Goal: Navigation & Orientation: Find specific page/section

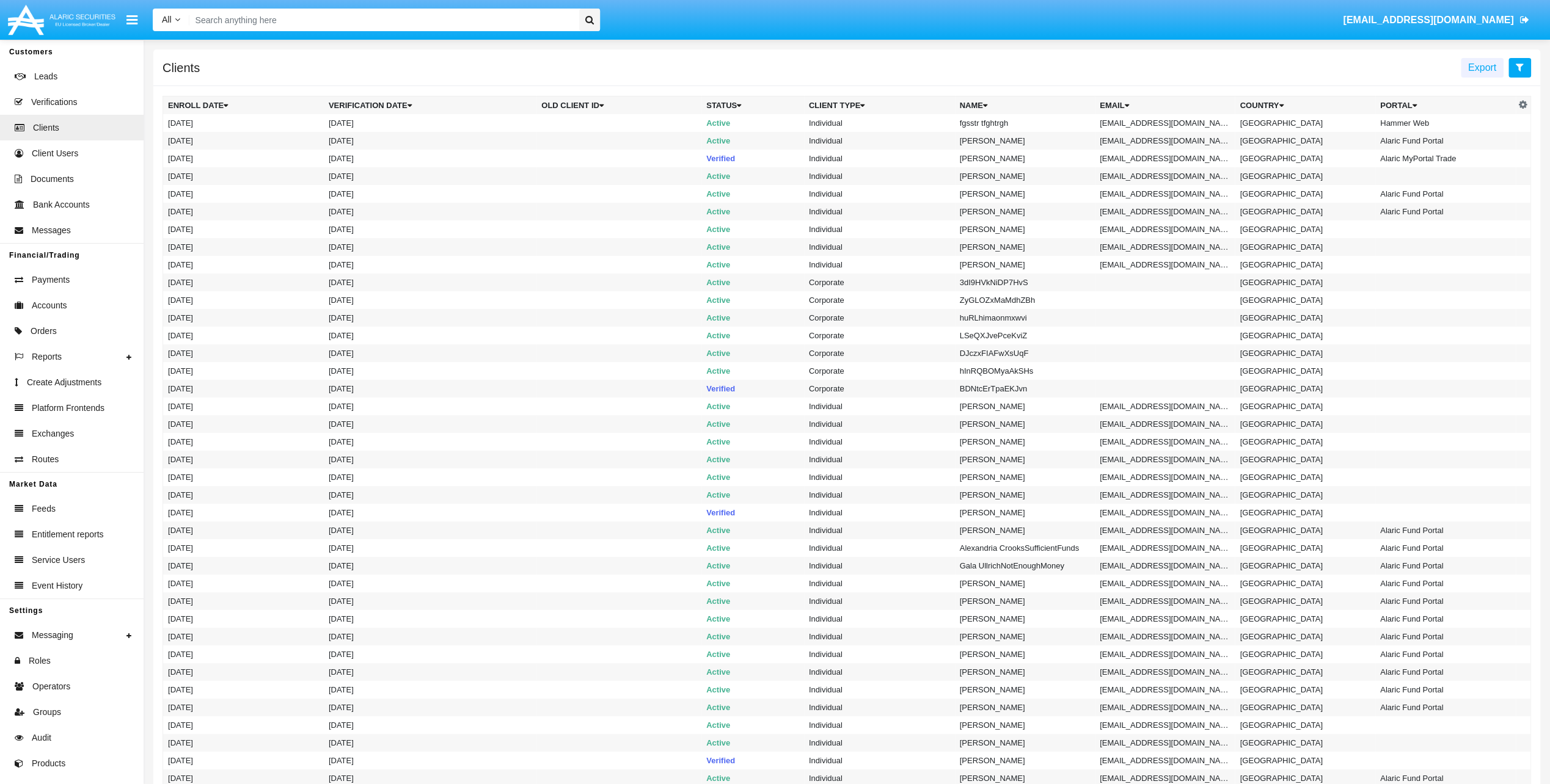
click at [1511, 68] on button at bounding box center [1520, 68] width 23 height 20
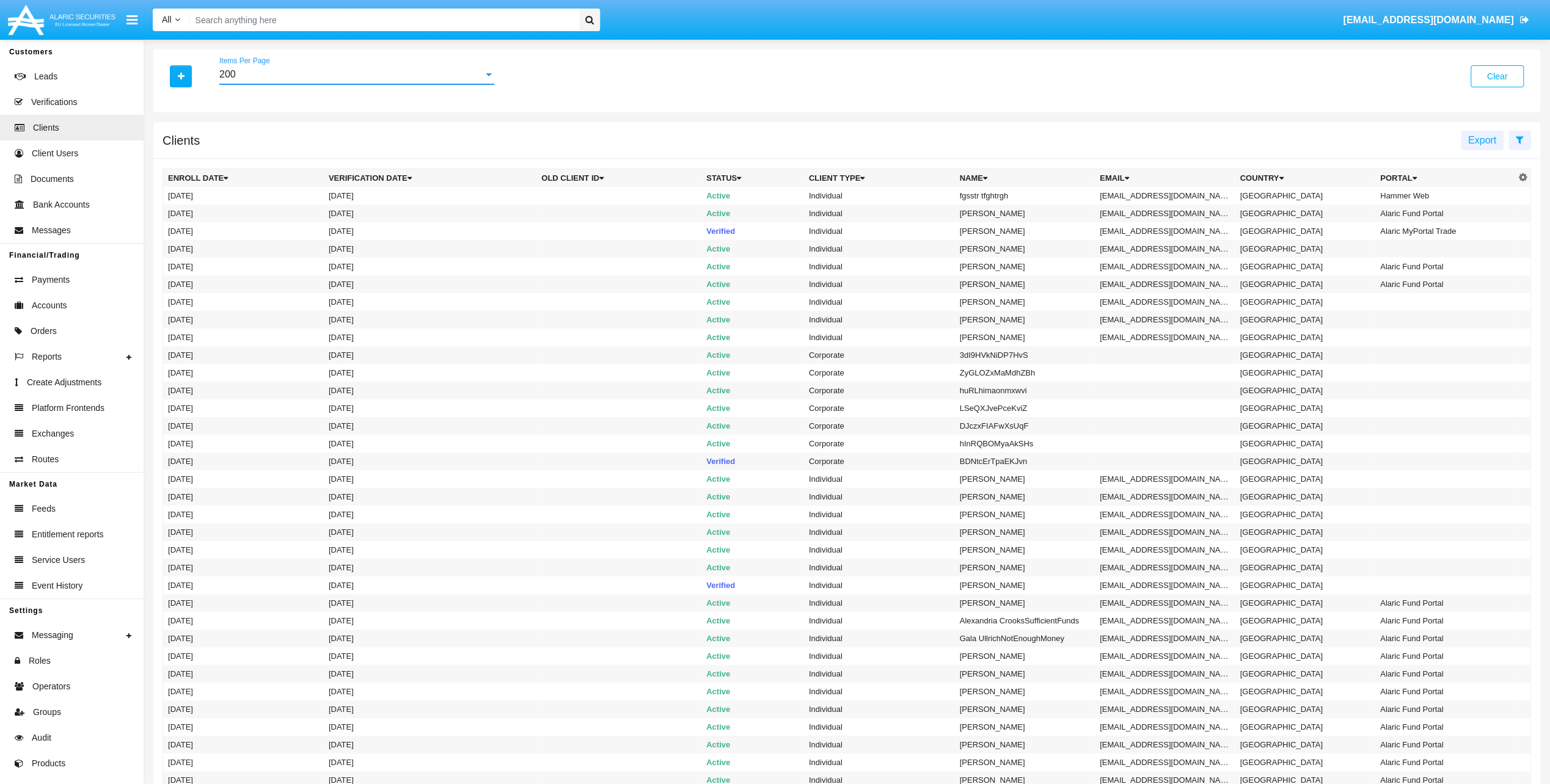
click at [326, 71] on div "200" at bounding box center [351, 74] width 264 height 11
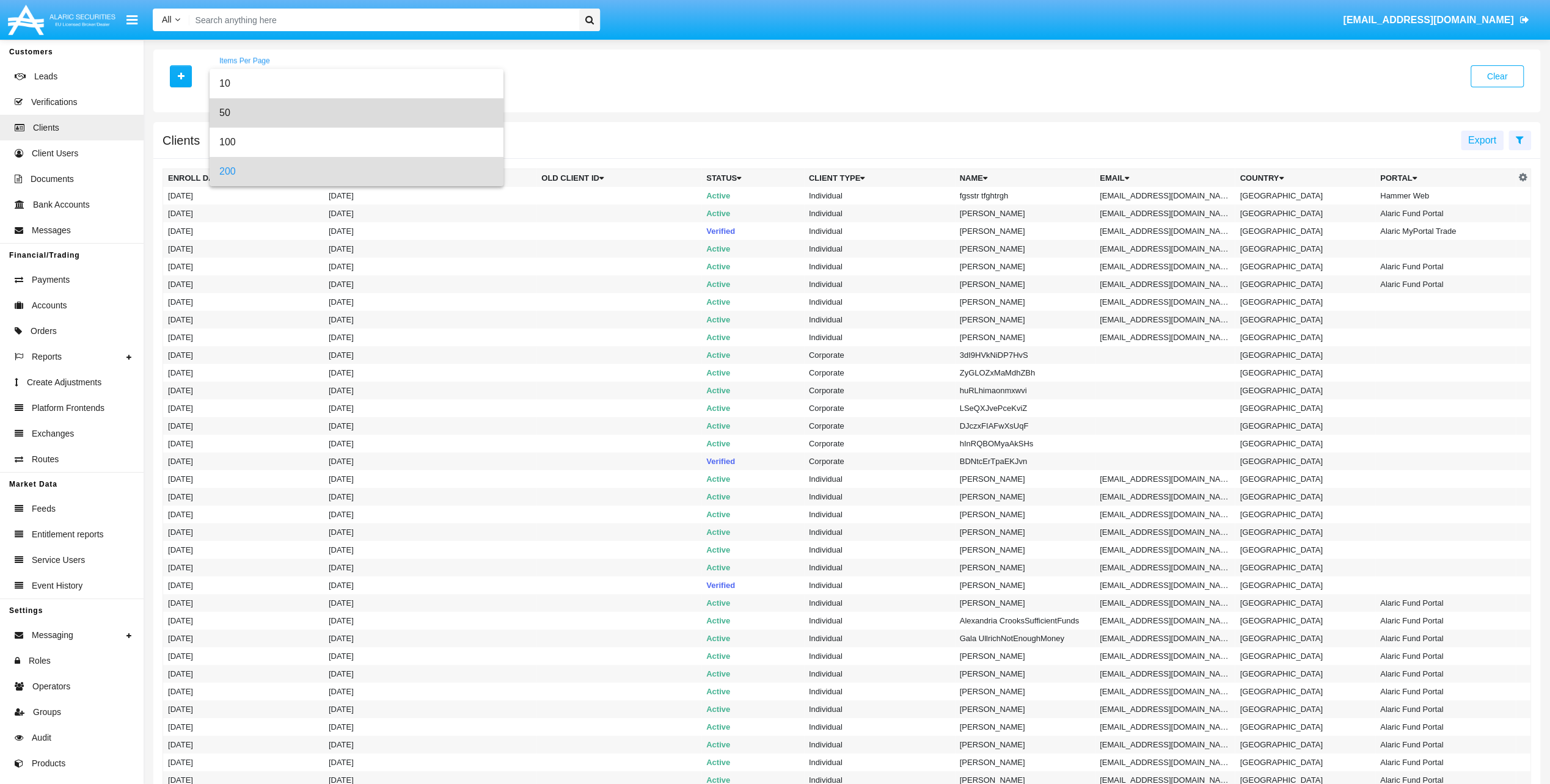
click at [314, 104] on span "50" at bounding box center [357, 113] width 274 height 30
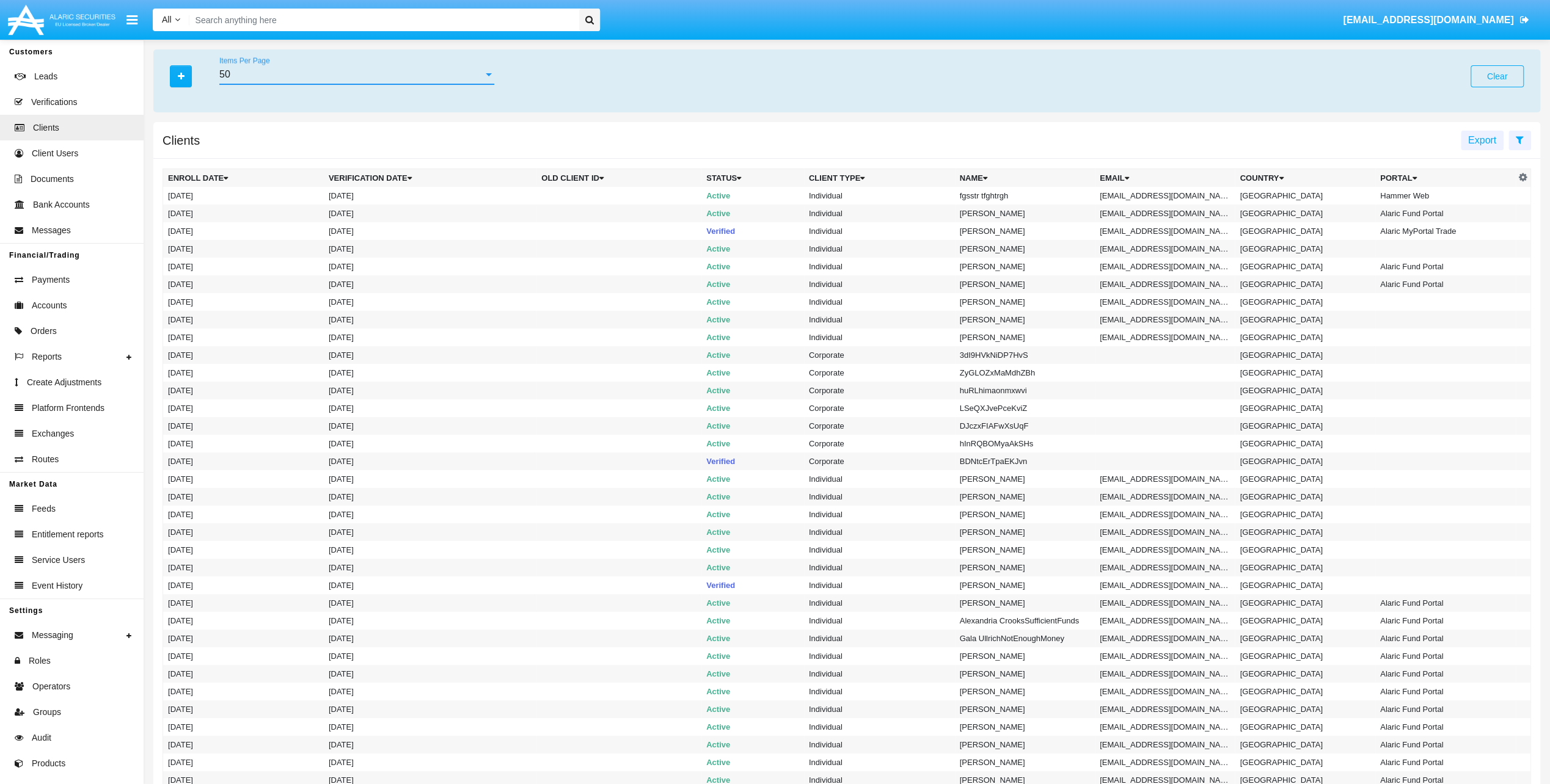
click at [1108, 141] on div "Clients Export" at bounding box center [847, 141] width 1386 height 37
click at [932, 145] on div "Clients Export" at bounding box center [847, 141] width 1386 height 37
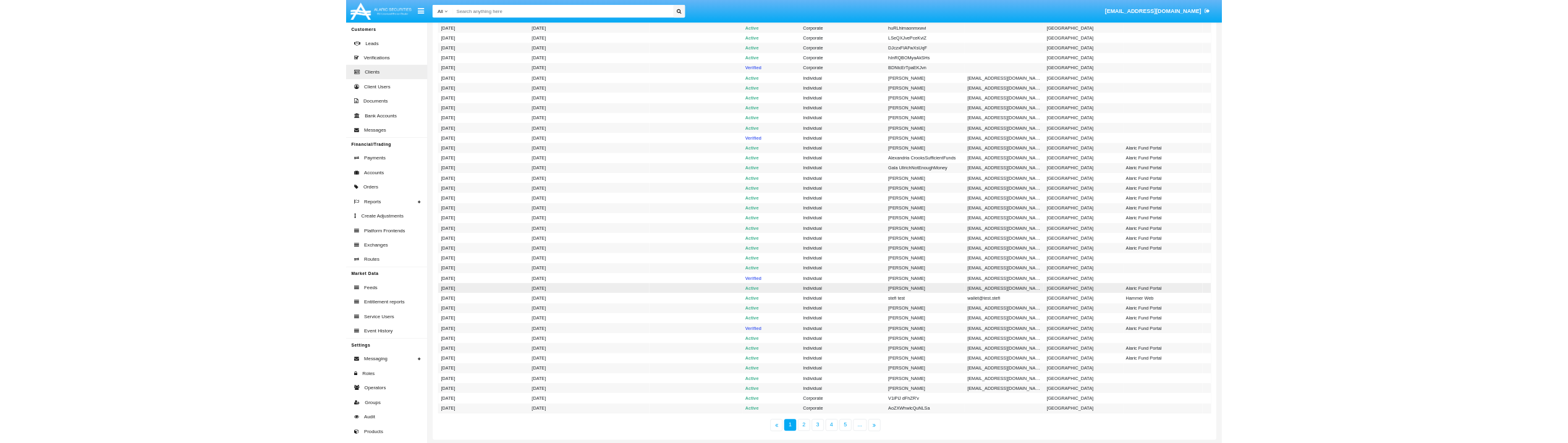
scroll to position [358, 0]
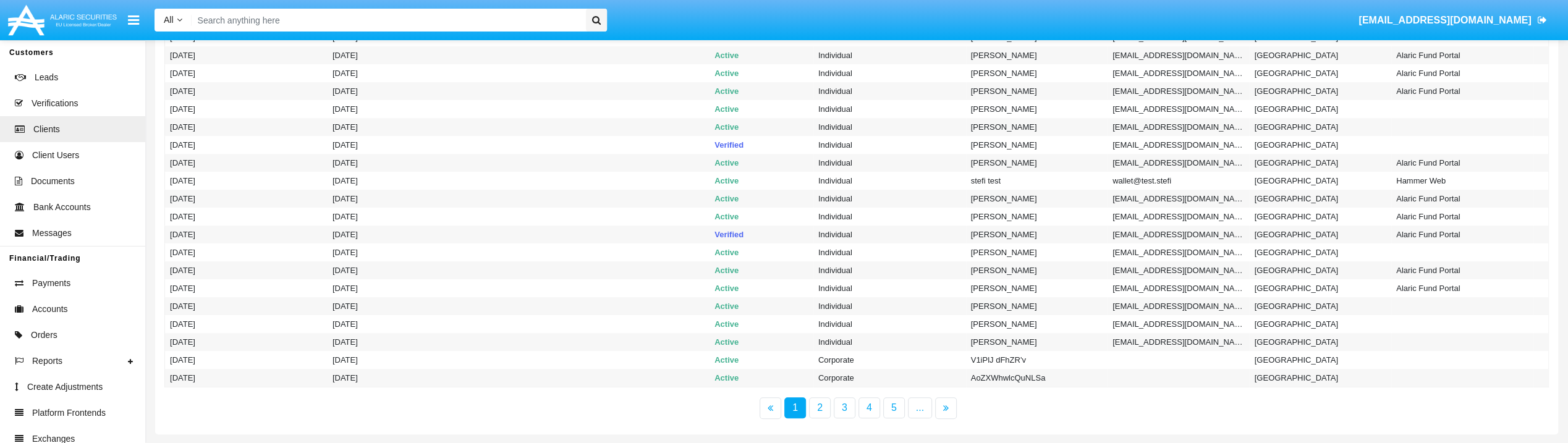
scroll to position [709, 0]
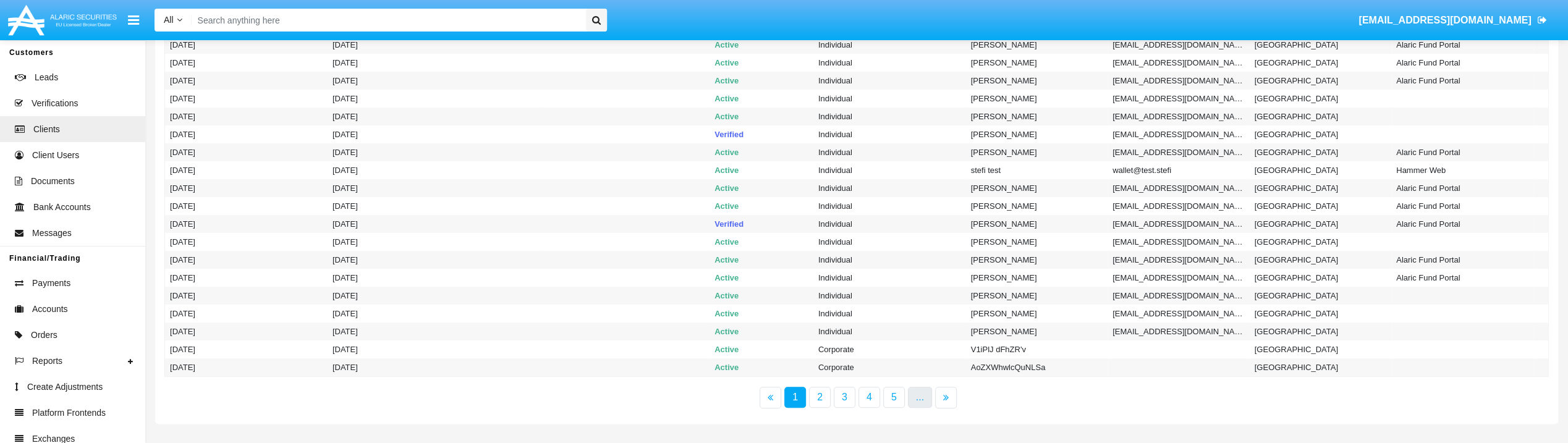
click at [922, 396] on link "..." at bounding box center [920, 396] width 24 height 21
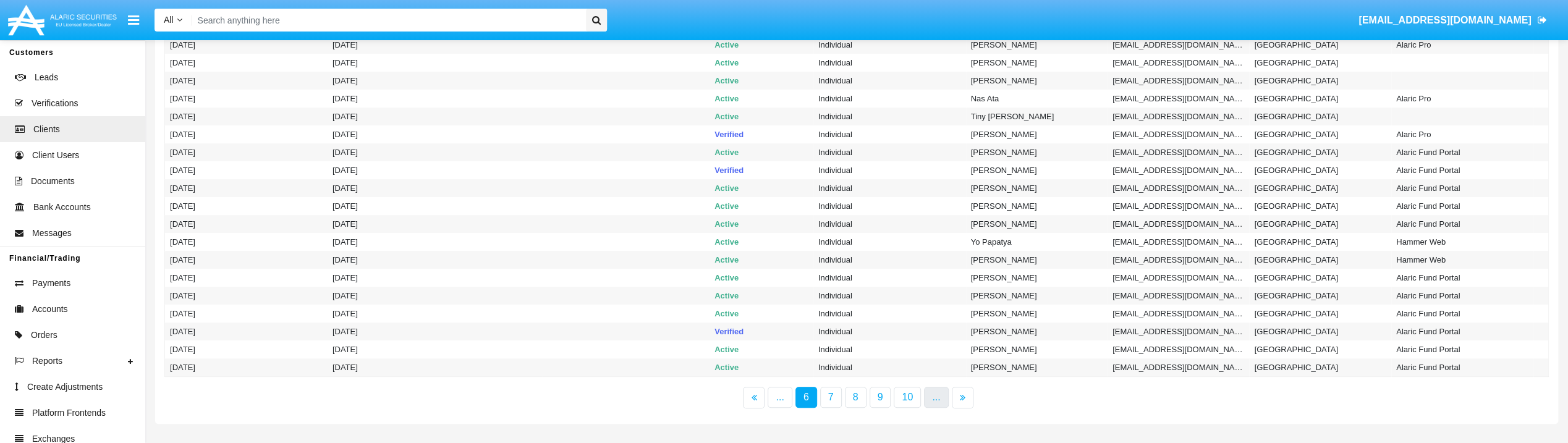
click at [928, 401] on link "..." at bounding box center [935, 396] width 24 height 21
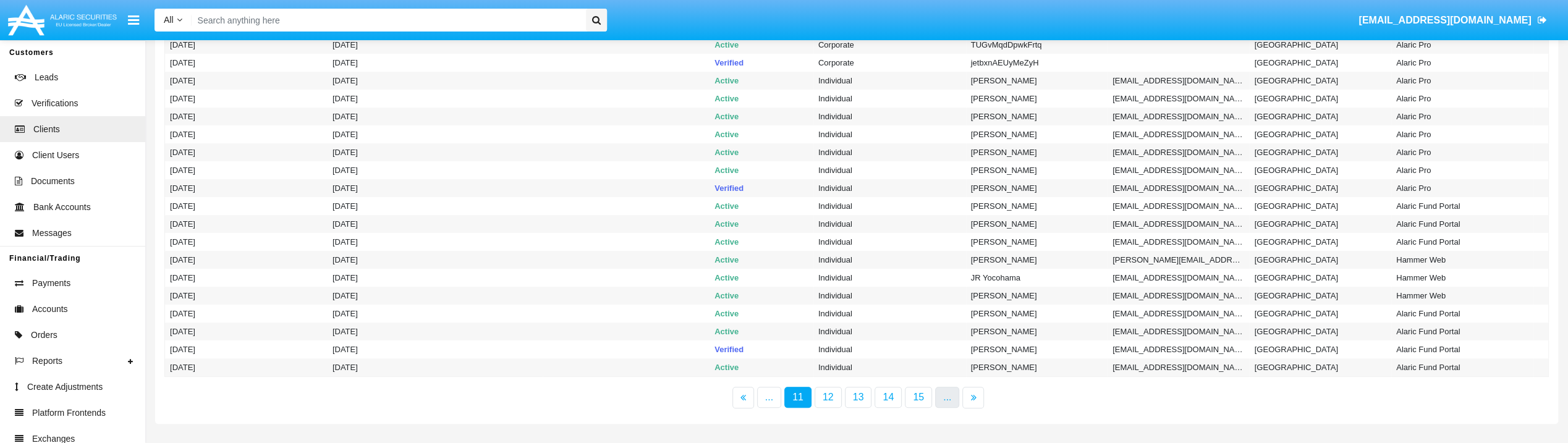
click at [936, 403] on link "..." at bounding box center [947, 396] width 24 height 21
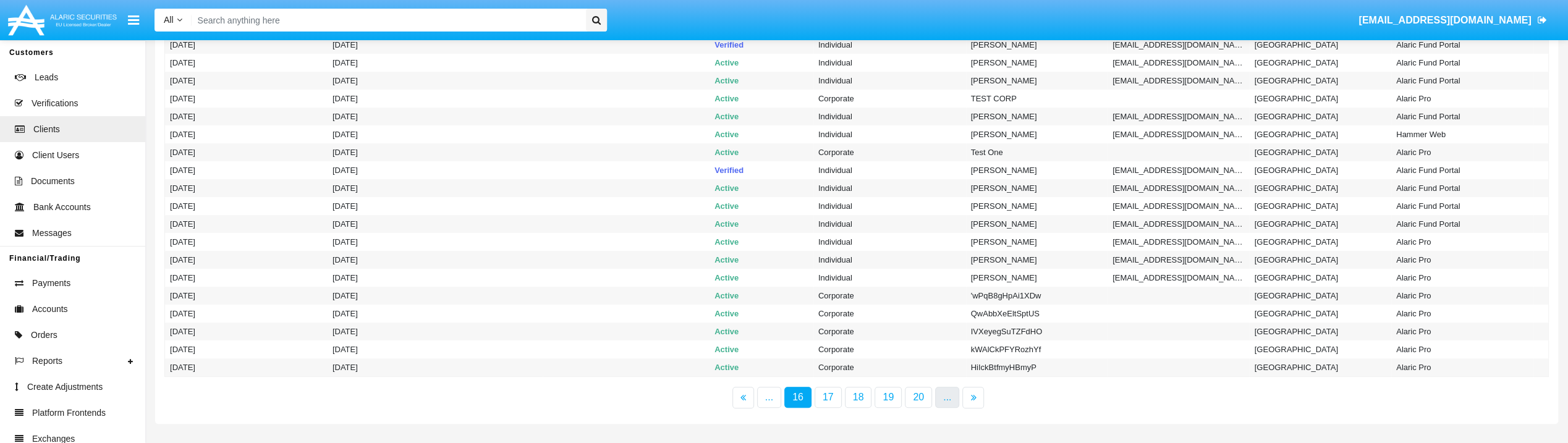
click at [944, 395] on link "..." at bounding box center [947, 396] width 24 height 21
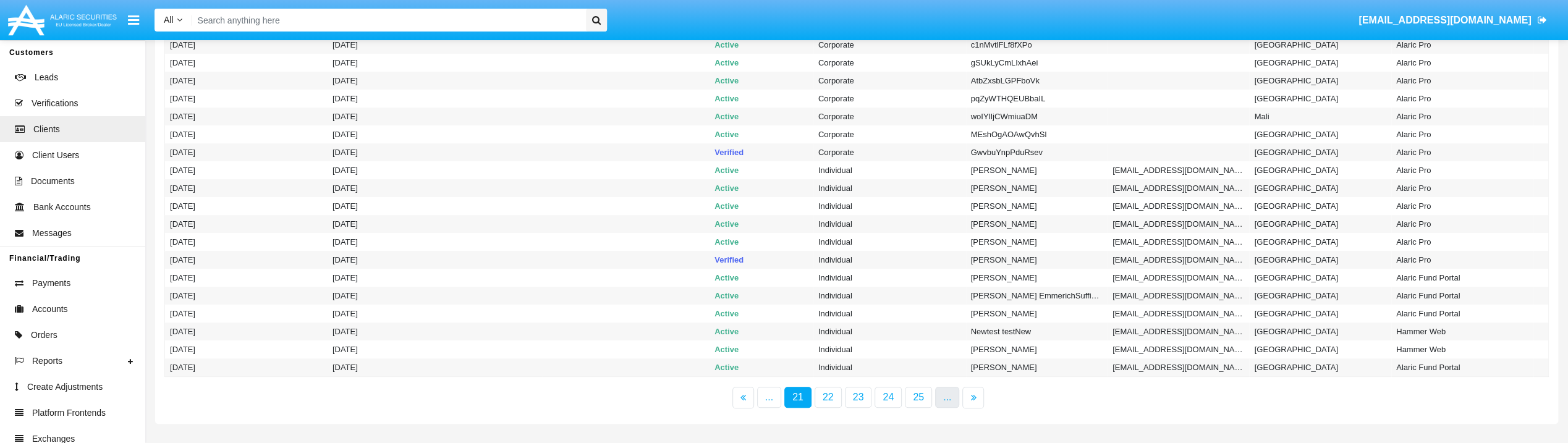
click at [940, 396] on link "..." at bounding box center [947, 396] width 24 height 21
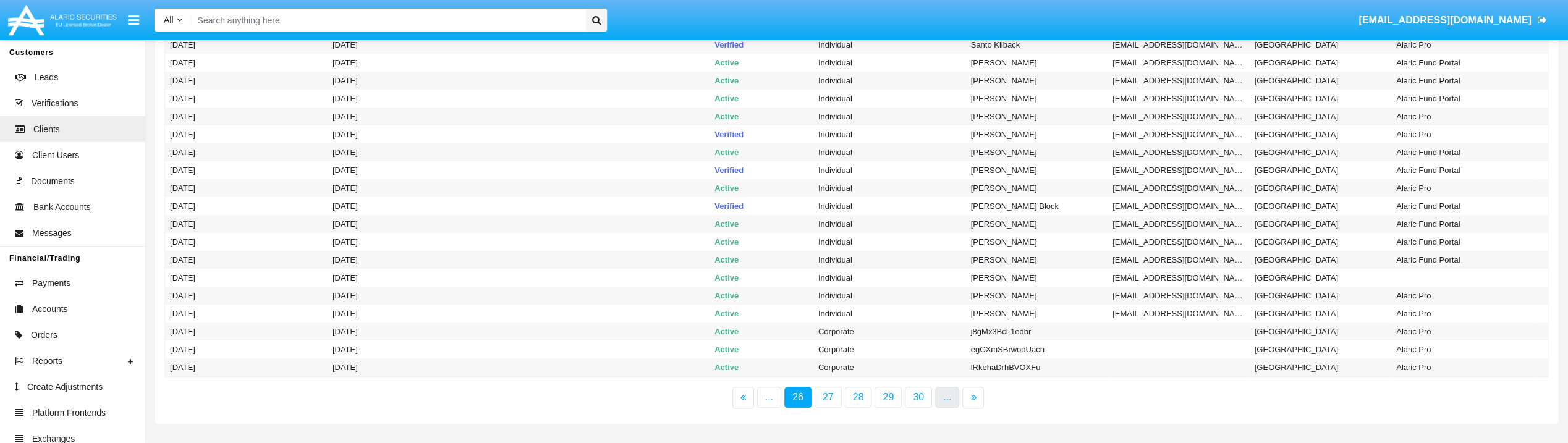
click at [940, 396] on link "..." at bounding box center [947, 396] width 24 height 21
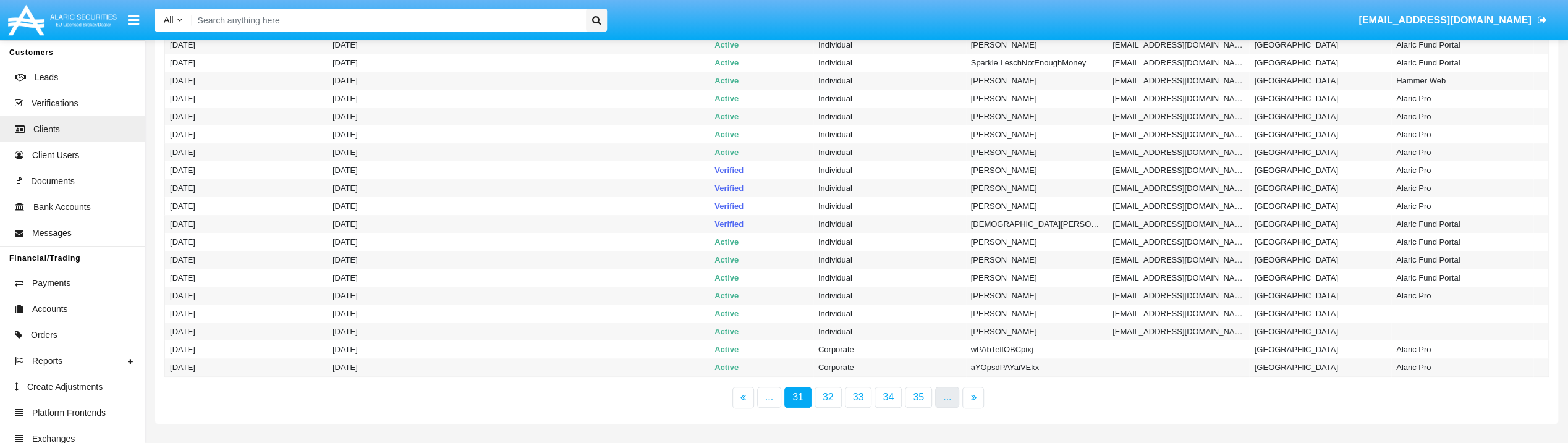
click at [940, 396] on link "..." at bounding box center [947, 396] width 24 height 21
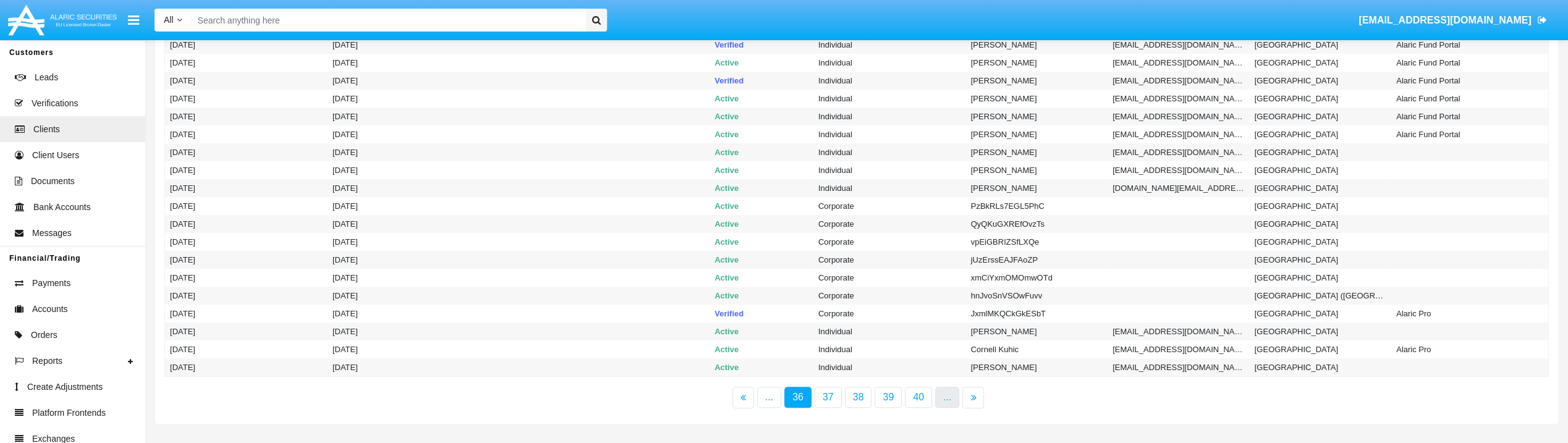
click at [940, 396] on link "..." at bounding box center [947, 396] width 24 height 21
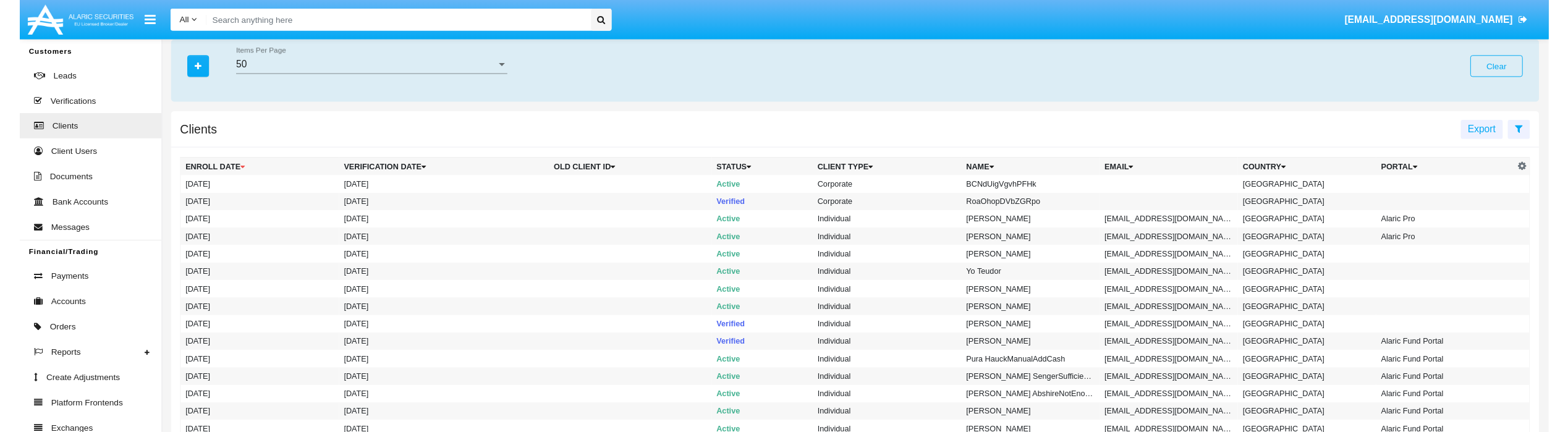
scroll to position [0, 0]
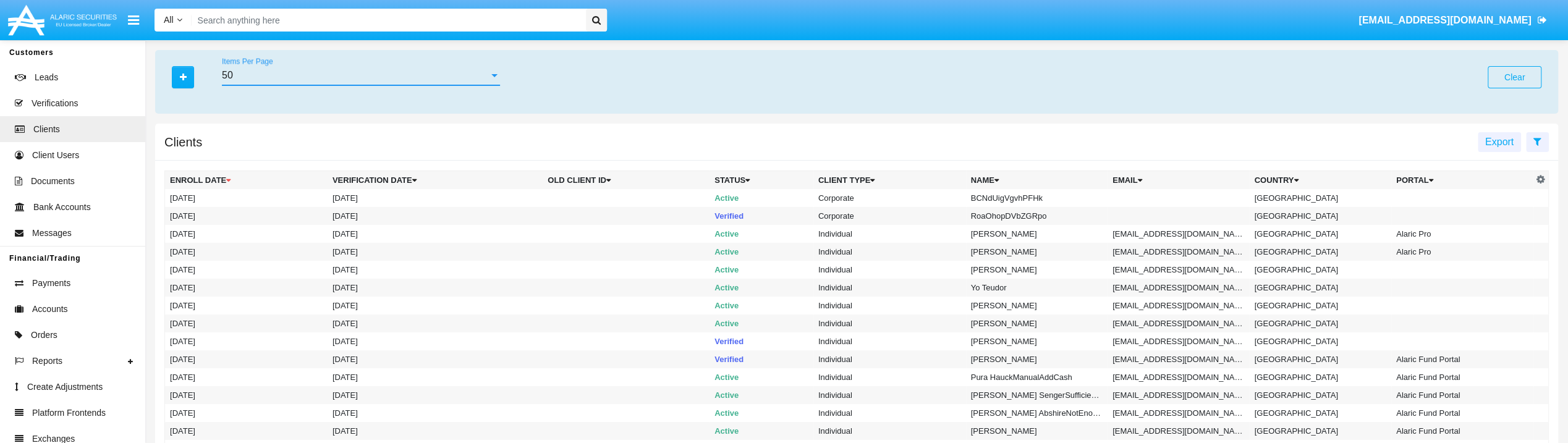
click at [372, 74] on div "50" at bounding box center [355, 75] width 267 height 11
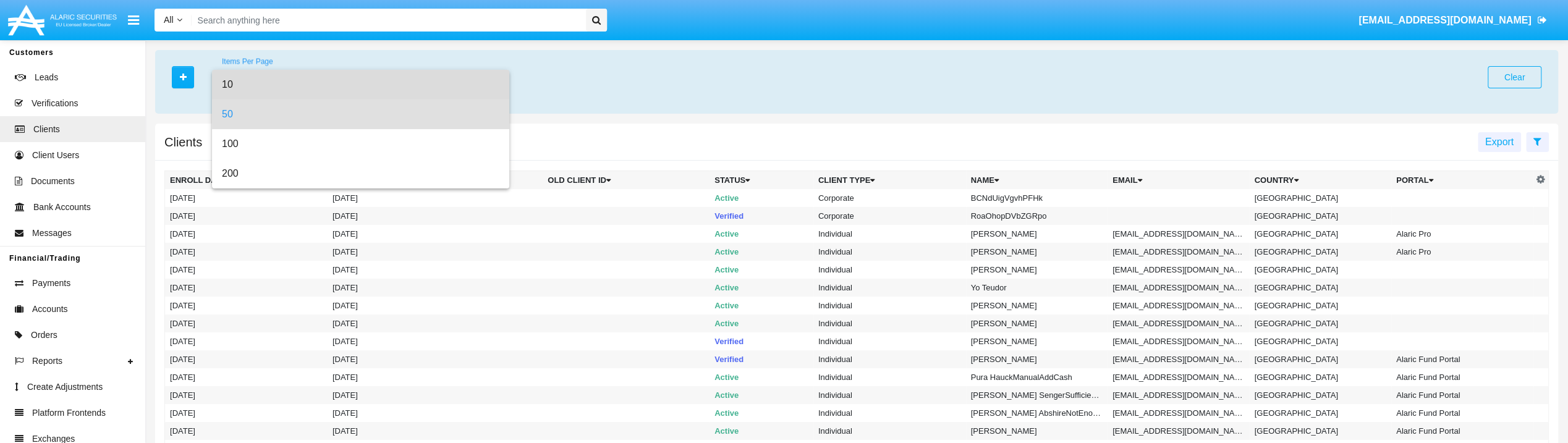
click at [369, 91] on span "10" at bounding box center [361, 85] width 278 height 30
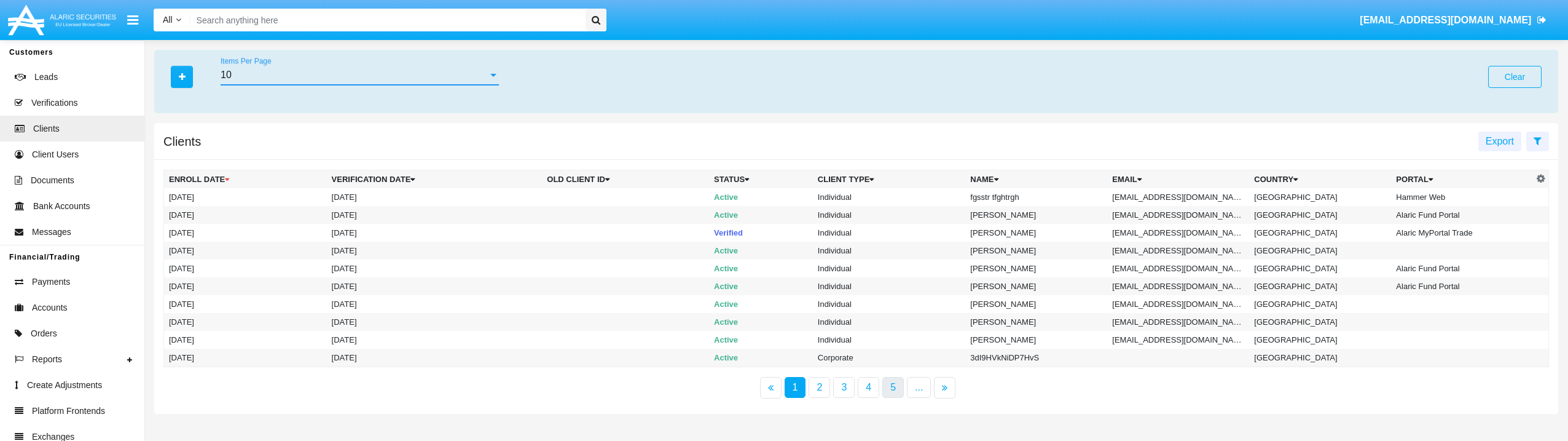
click at [896, 391] on link "5" at bounding box center [893, 387] width 21 height 21
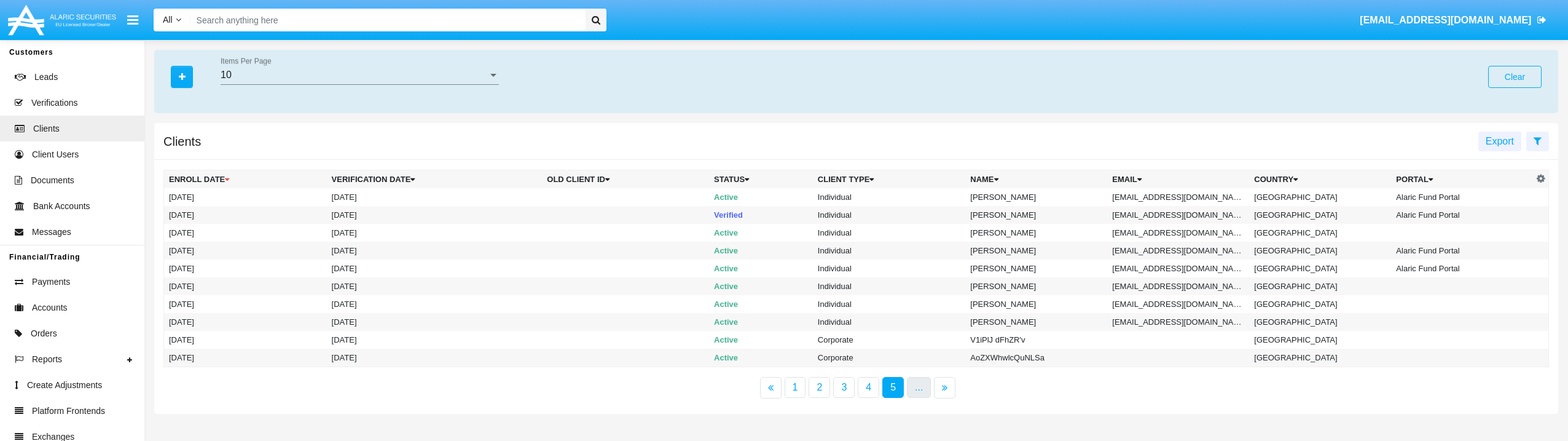
click at [916, 389] on link "..." at bounding box center [918, 387] width 24 height 21
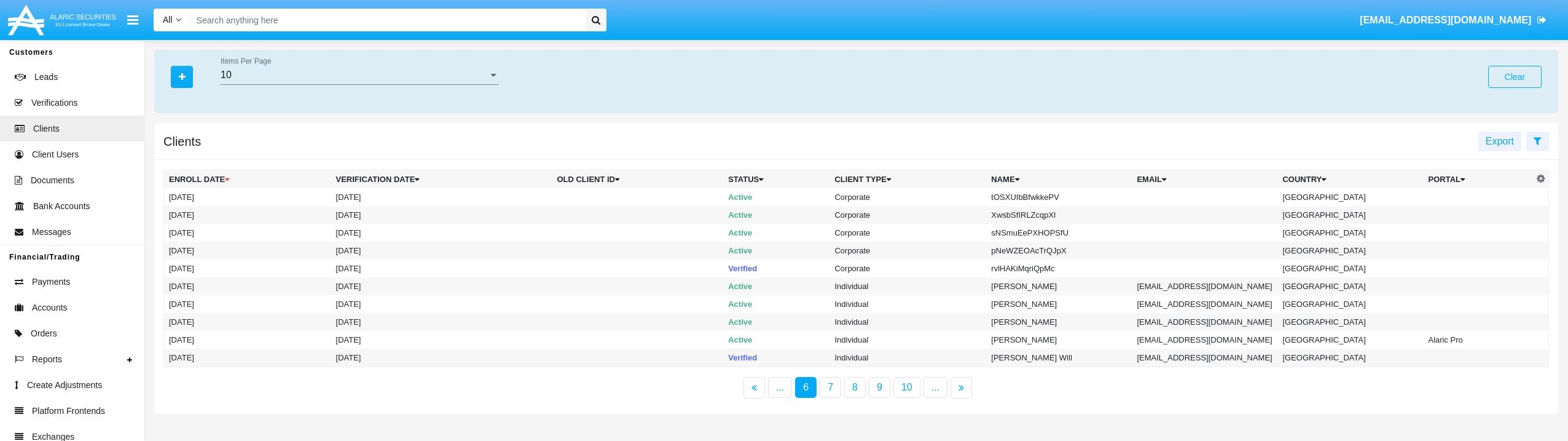
click at [384, 65] on div "10 Items Per Page" at bounding box center [360, 70] width 279 height 27
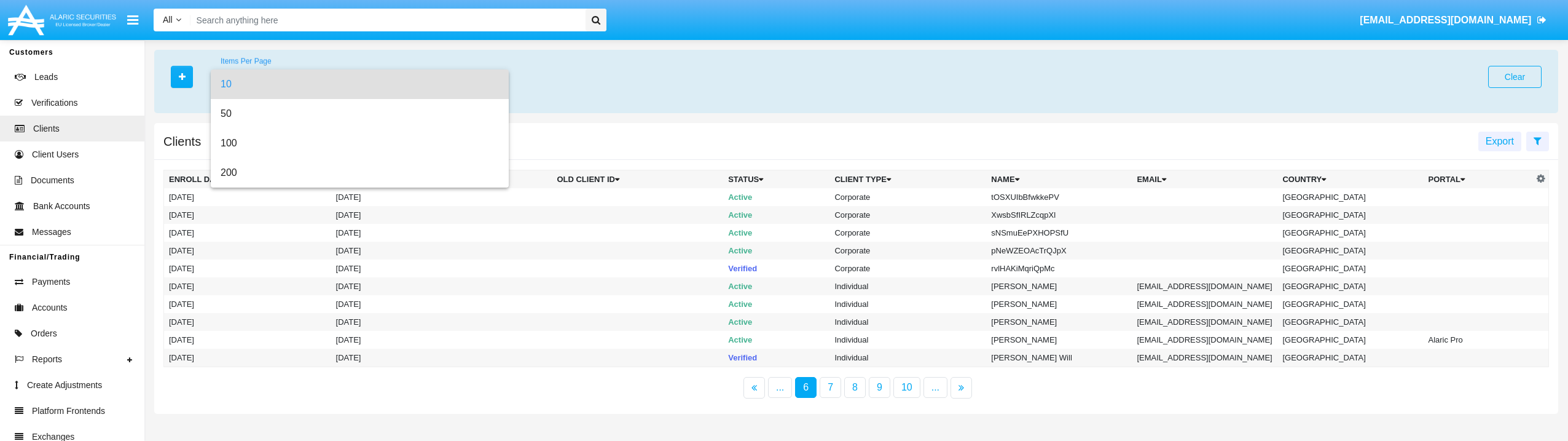
click at [622, 96] on div at bounding box center [784, 220] width 1568 height 441
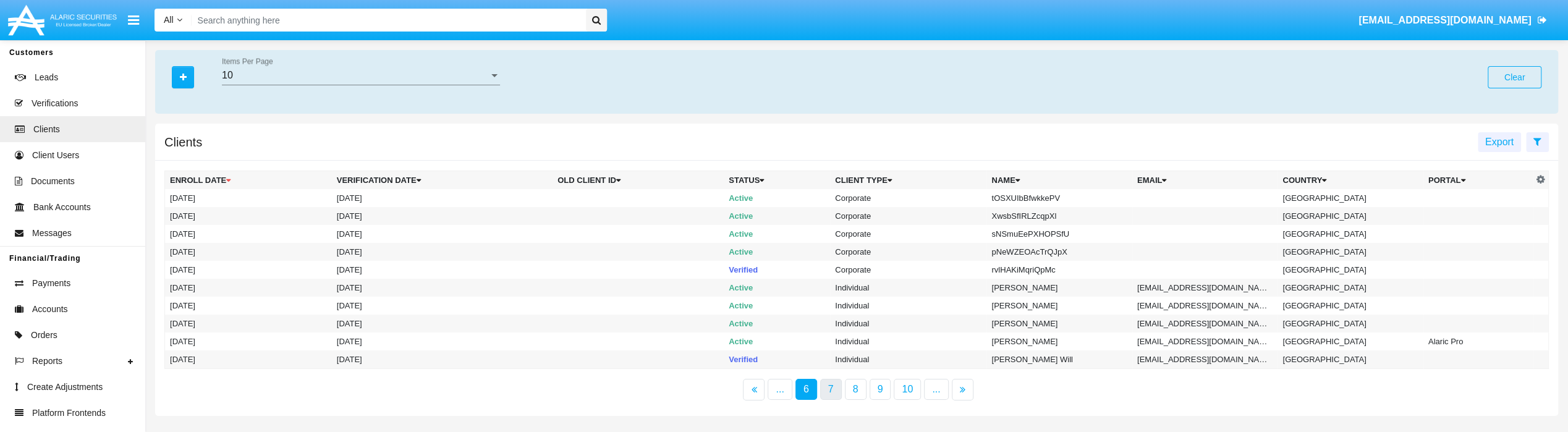
click at [827, 390] on link "7" at bounding box center [831, 389] width 22 height 21
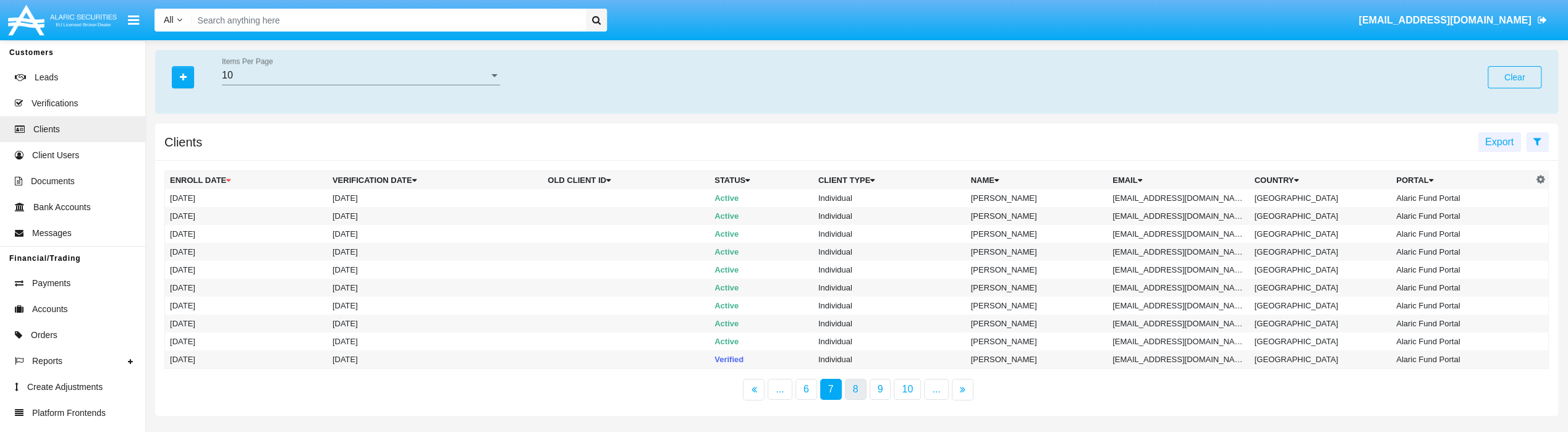
click at [854, 387] on link "8" at bounding box center [855, 389] width 22 height 21
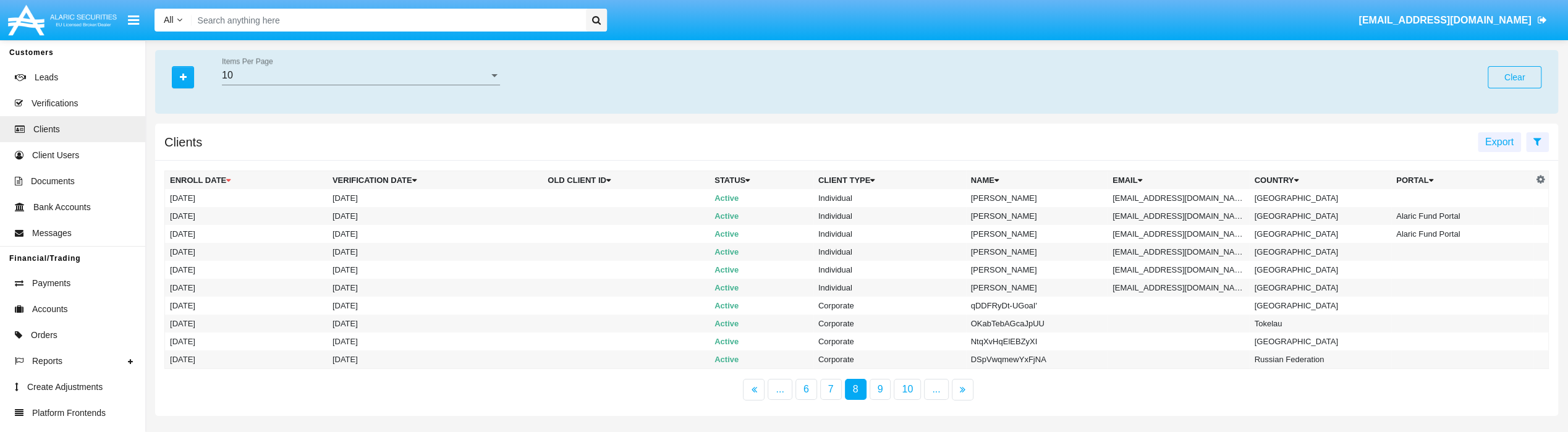
click at [639, 403] on div "Display columns Enroll date Verification date Old Client Id Status Client Type …" at bounding box center [856, 287] width 1422 height 255
click at [881, 385] on link "9" at bounding box center [880, 389] width 22 height 21
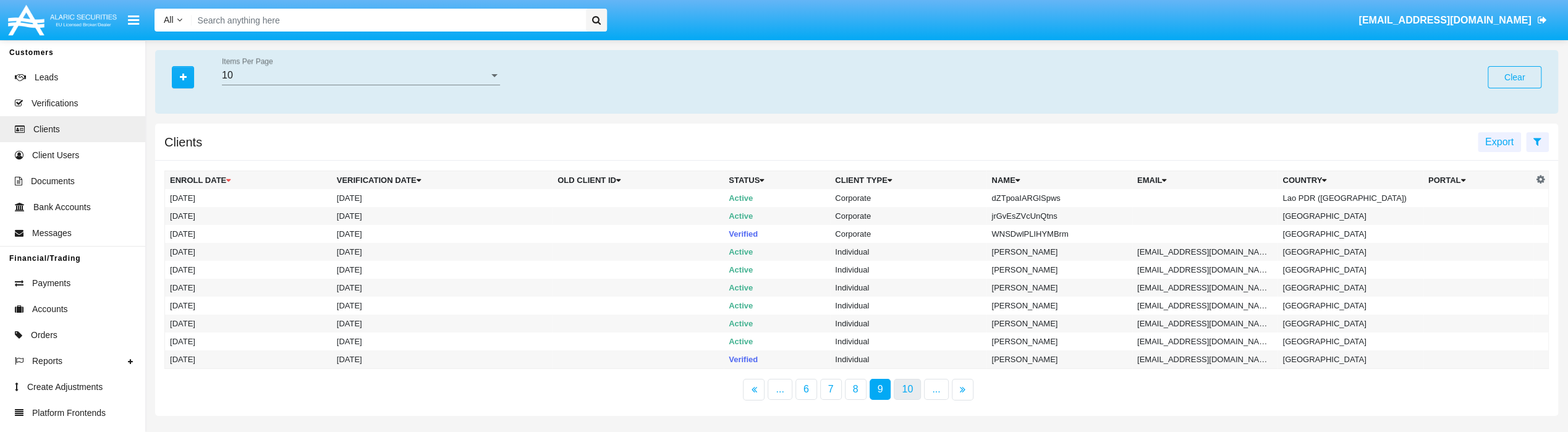
click at [899, 387] on link "10" at bounding box center [907, 389] width 27 height 21
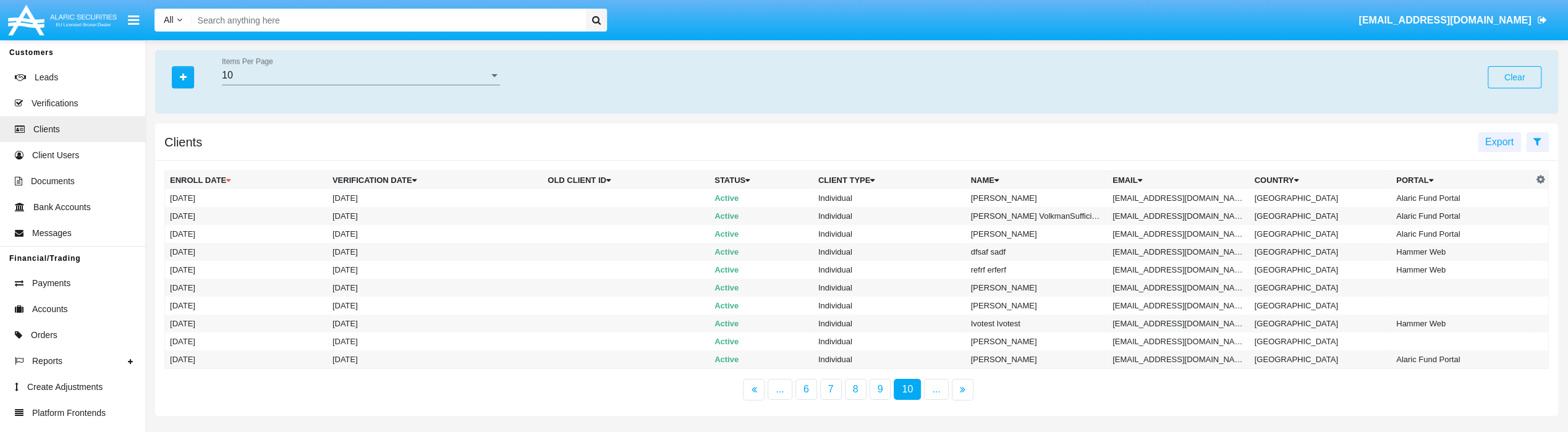
click at [904, 390] on link "10" at bounding box center [907, 389] width 27 height 21
click at [933, 390] on link "..." at bounding box center [935, 389] width 24 height 21
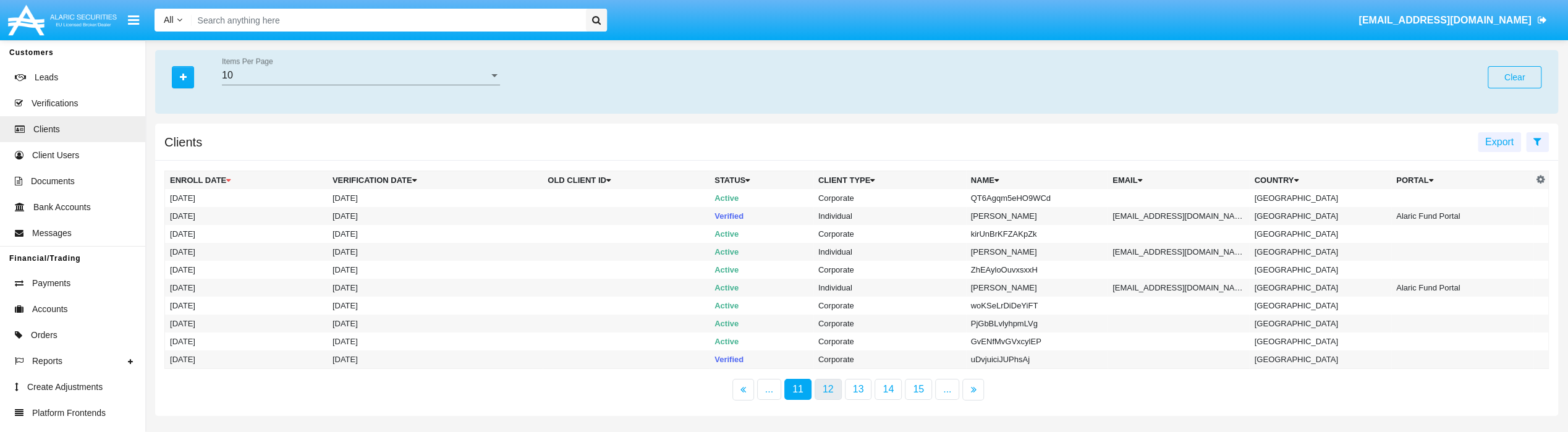
click at [836, 394] on link "12" at bounding box center [828, 389] width 27 height 21
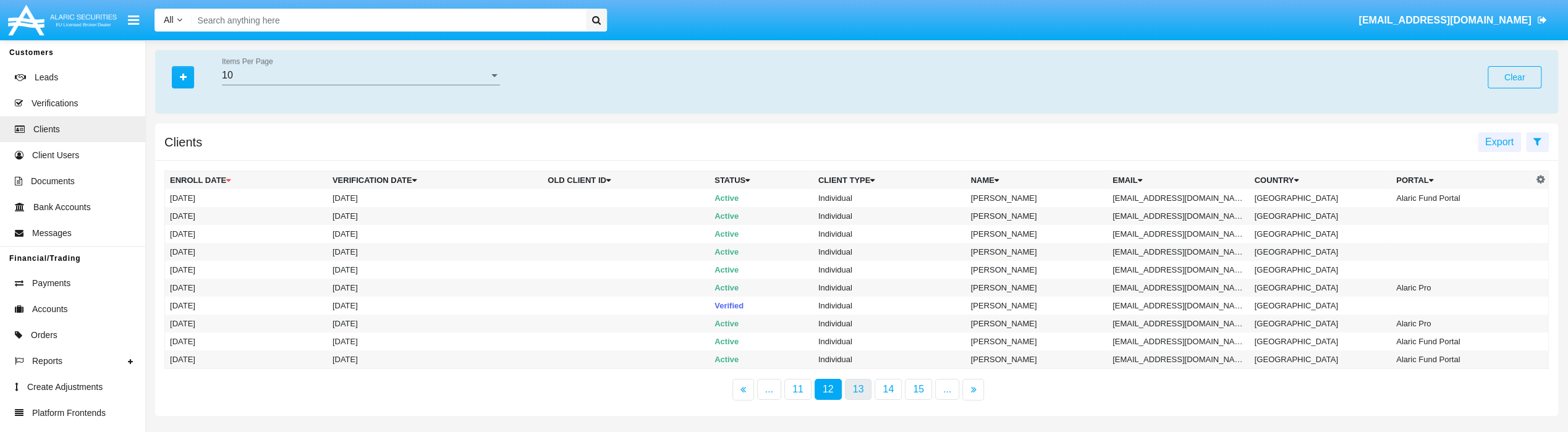
click at [854, 394] on link "13" at bounding box center [858, 389] width 27 height 21
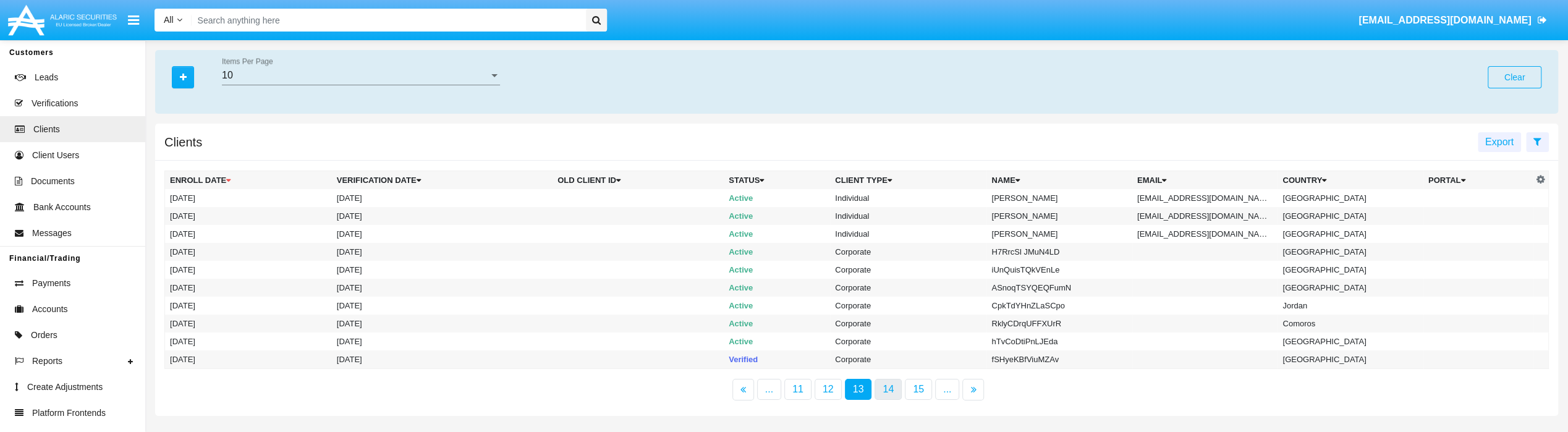
click at [879, 392] on link "14" at bounding box center [888, 389] width 27 height 21
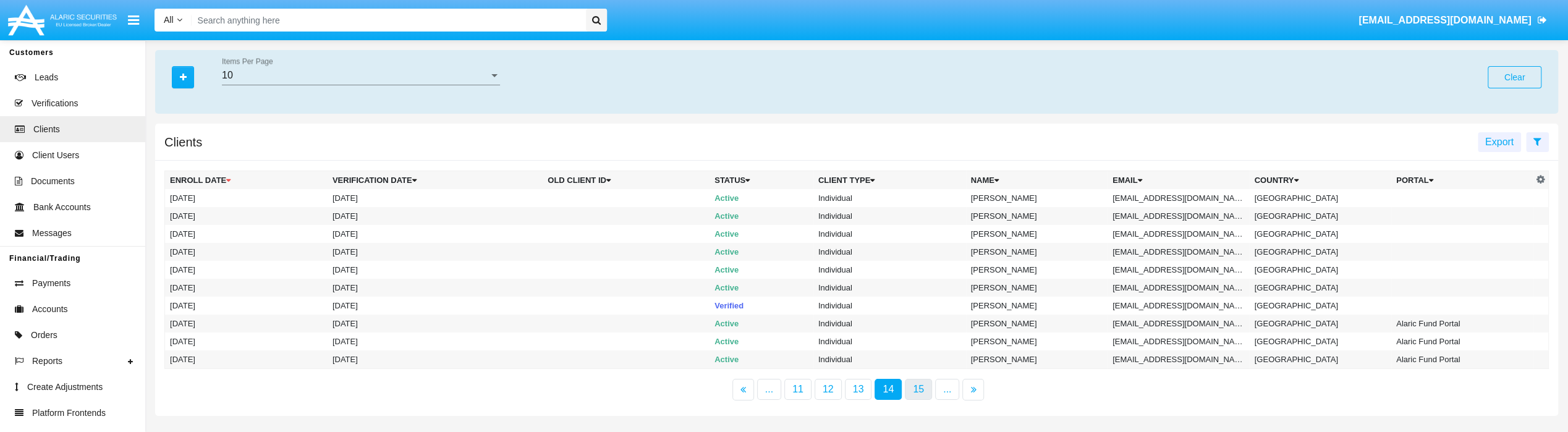
click at [909, 392] on link "15" at bounding box center [918, 389] width 27 height 21
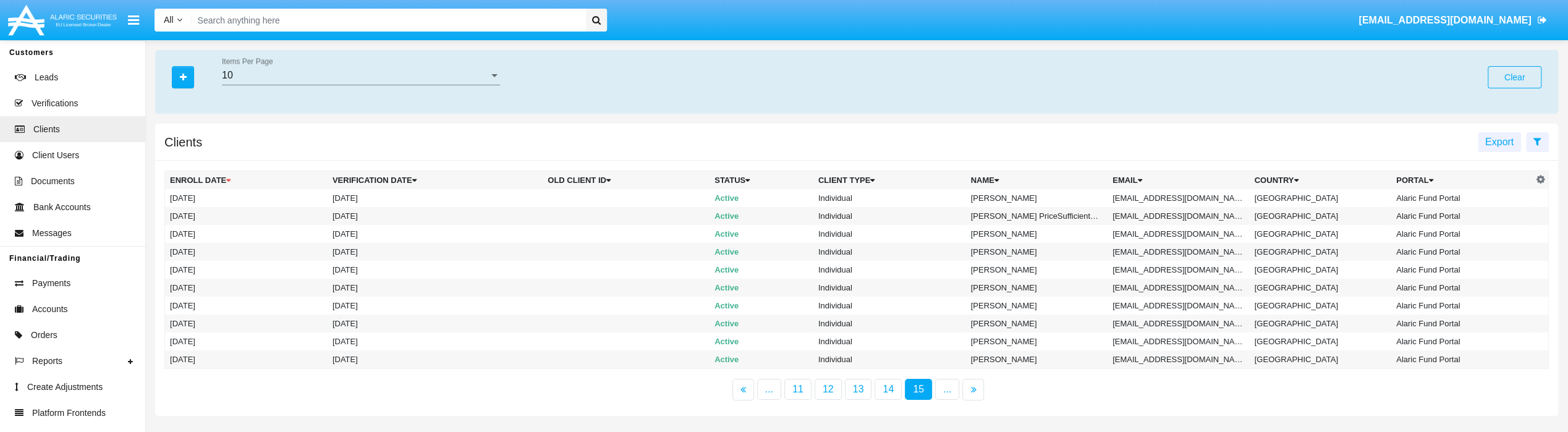
click at [929, 391] on link "15" at bounding box center [918, 389] width 27 height 21
click at [939, 391] on link "..." at bounding box center [947, 389] width 24 height 21
click at [377, 74] on div "10" at bounding box center [355, 75] width 267 height 11
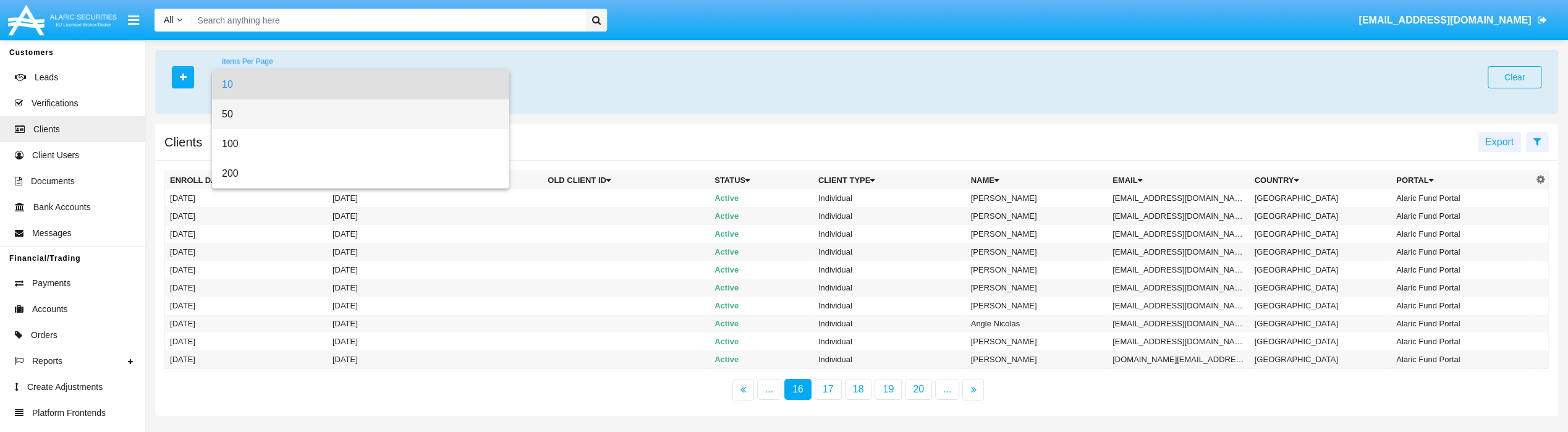
click at [357, 106] on span "50" at bounding box center [361, 115] width 278 height 30
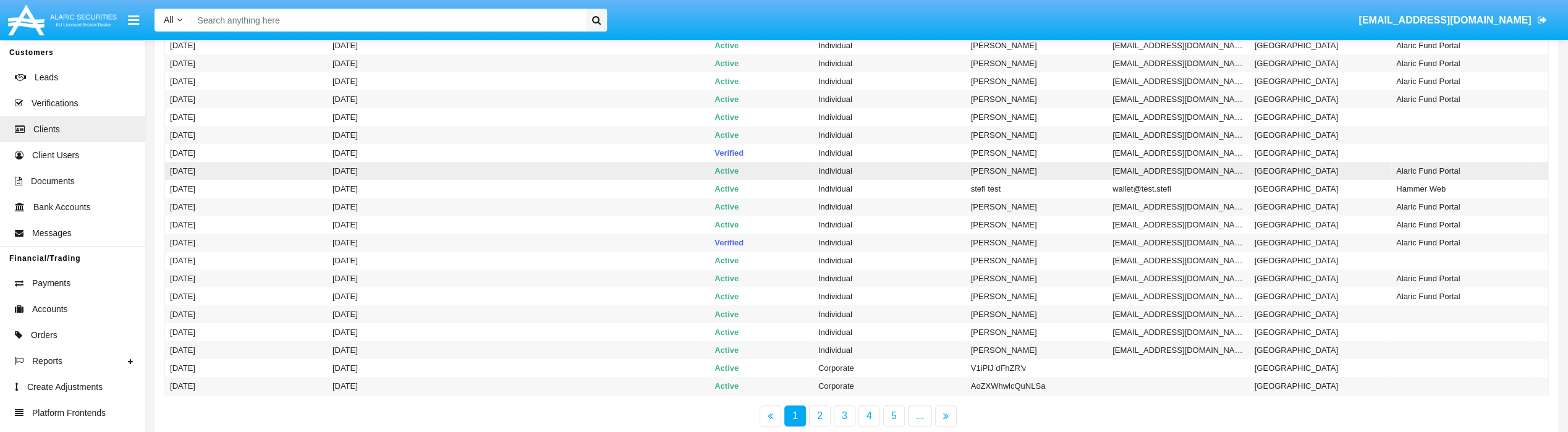
scroll to position [719, 0]
